Goal: Navigation & Orientation: Find specific page/section

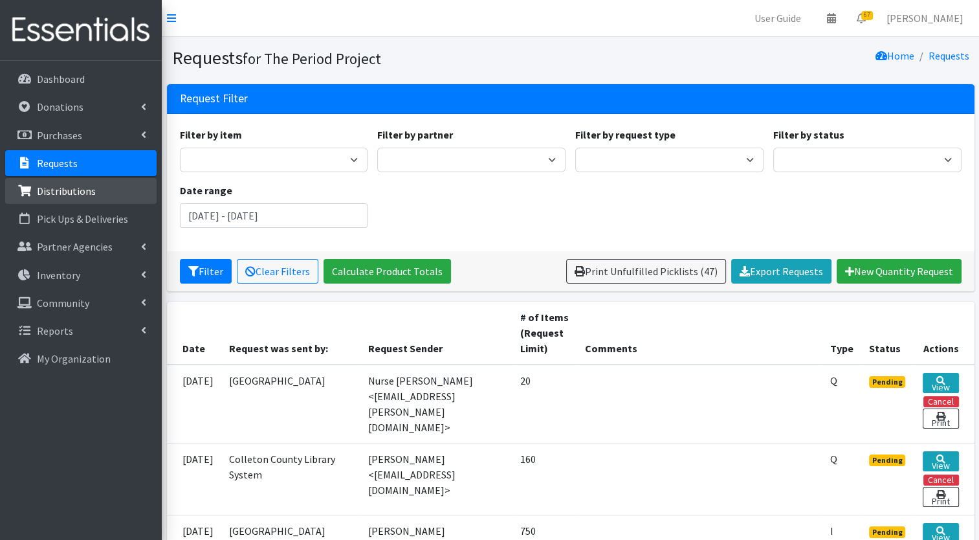
click at [69, 188] on p "Distributions" at bounding box center [66, 190] width 59 height 13
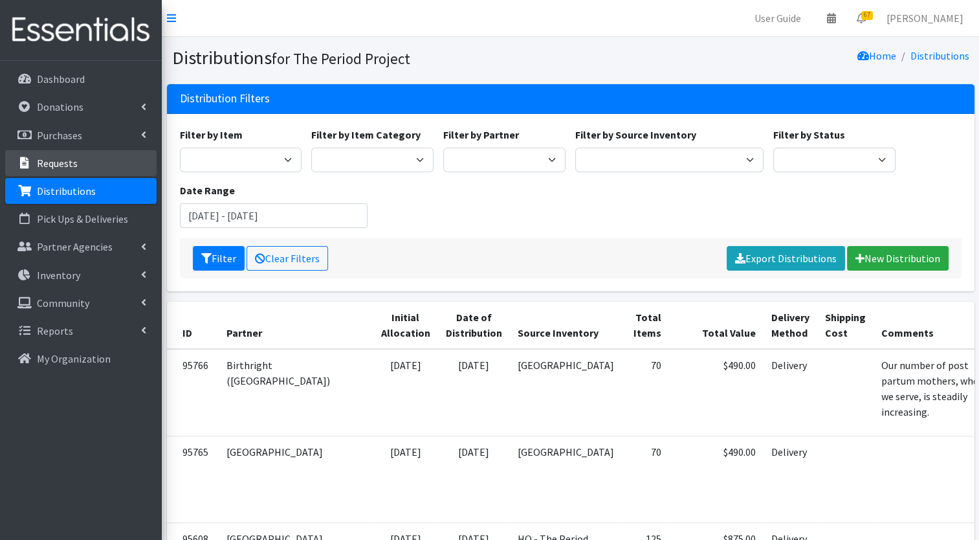
click at [60, 164] on p "Requests" at bounding box center [57, 163] width 41 height 13
